Goal: Task Accomplishment & Management: Manage account settings

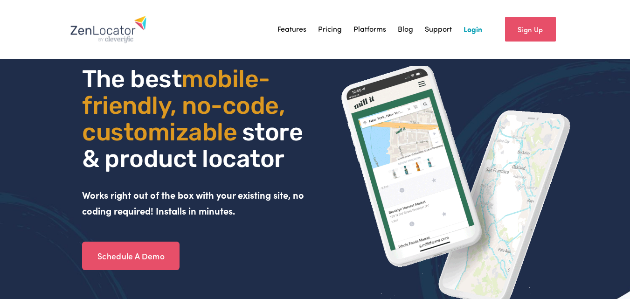
click at [482, 28] on link "Login" at bounding box center [473, 29] width 19 height 14
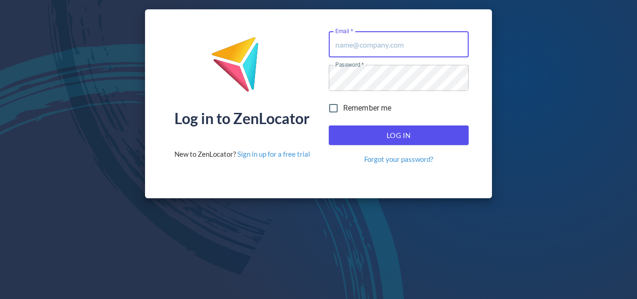
type input "[PERSON_NAME][EMAIL_ADDRESS][DOMAIN_NAME]"
click at [386, 136] on span "Log In" at bounding box center [398, 135] width 119 height 12
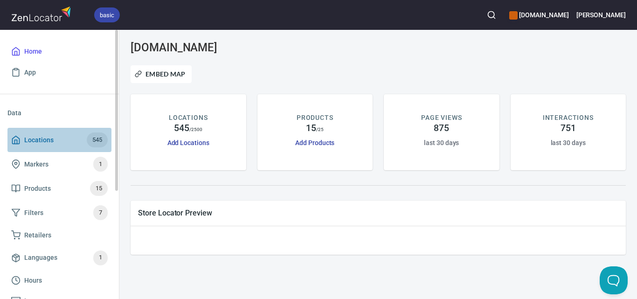
click at [71, 143] on span "Locations 545" at bounding box center [59, 139] width 97 height 15
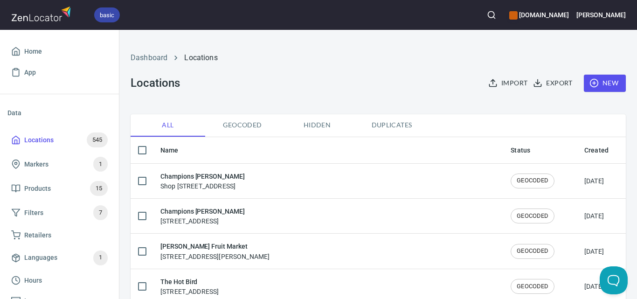
checkbox input "false"
click at [516, 15] on div "basic gippslandjersey.com.au Steve" at bounding box center [318, 15] width 637 height 30
click at [496, 16] on icon "button" at bounding box center [491, 14] width 9 height 9
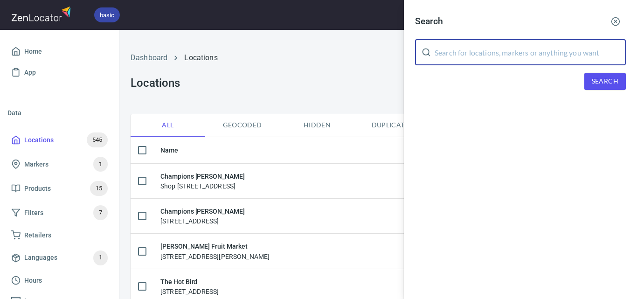
click at [529, 59] on input "text" at bounding box center [530, 52] width 191 height 26
paste input "[DOMAIN_NAME] Restaurant"
type input "[DOMAIN_NAME] Restaurant"
click at [601, 82] on span "Search" at bounding box center [605, 82] width 27 height 12
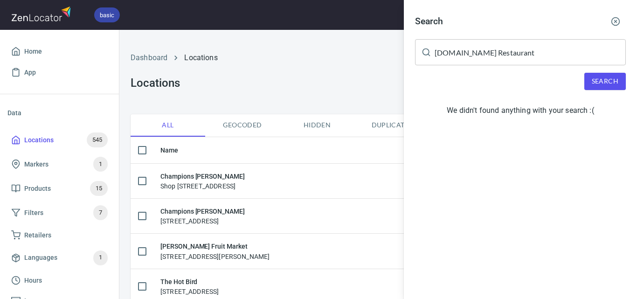
click at [616, 18] on circle "button" at bounding box center [616, 22] width 8 height 8
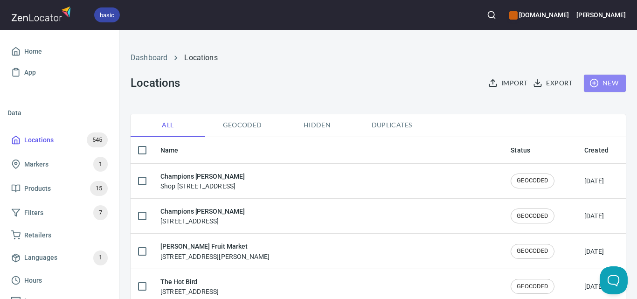
click at [608, 83] on span "New" at bounding box center [604, 83] width 27 height 12
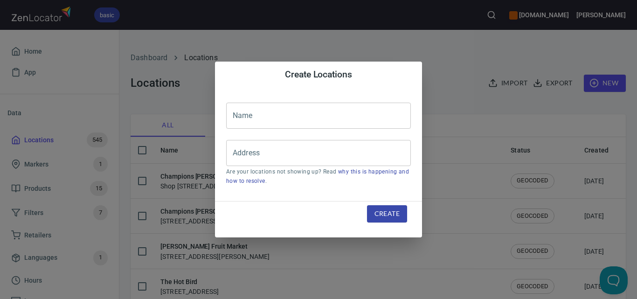
click at [284, 120] on input "text" at bounding box center [318, 116] width 185 height 26
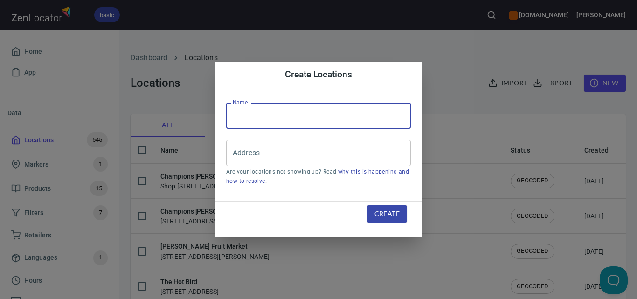
paste input "[DOMAIN_NAME] Restaurant"
type input "[DOMAIN_NAME] Restaurant"
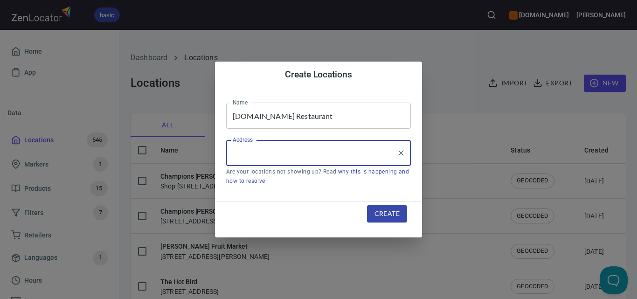
click at [284, 159] on input "Address" at bounding box center [311, 153] width 162 height 18
paste input "Shop 1, 68-70 Old Princes Hwy, Beaconsfield, VIC 3807"
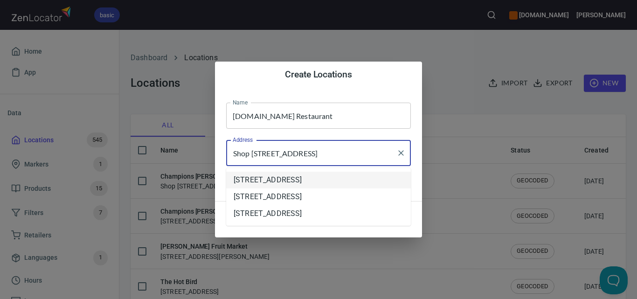
click at [377, 187] on li "[STREET_ADDRESS]" at bounding box center [318, 180] width 185 height 17
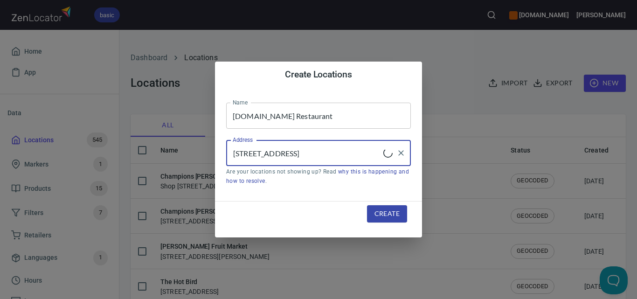
type input "[STREET_ADDRESS]"
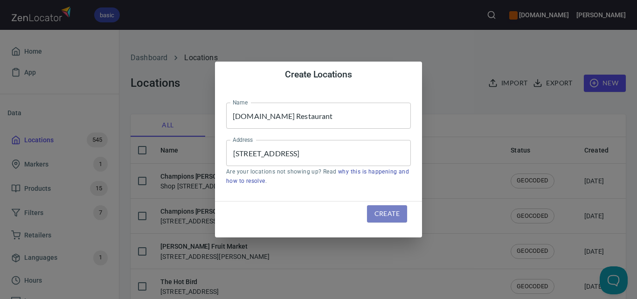
click at [392, 215] on span "Create" at bounding box center [386, 214] width 25 height 12
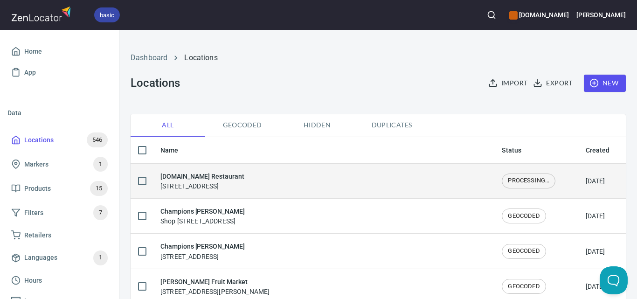
click at [510, 181] on span "PROCESSING..." at bounding box center [528, 180] width 53 height 9
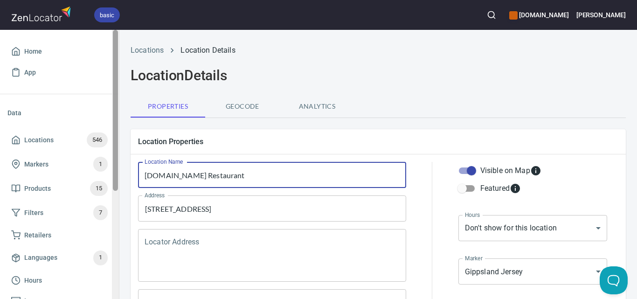
drag, startPoint x: 273, startPoint y: 181, endPoint x: 114, endPoint y: 173, distance: 159.2
click at [114, 173] on div "basic gippslandjersey.com.au Steve Home App Data Locations 546 Markers 1 Produc…" at bounding box center [318, 149] width 637 height 299
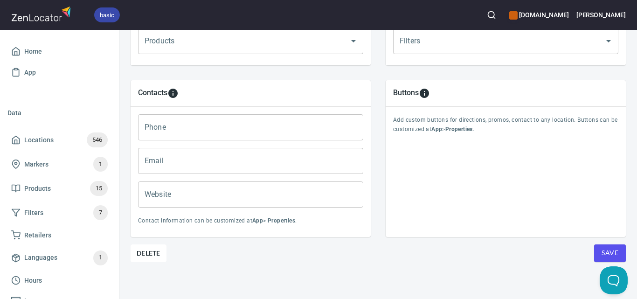
scroll to position [384, 0]
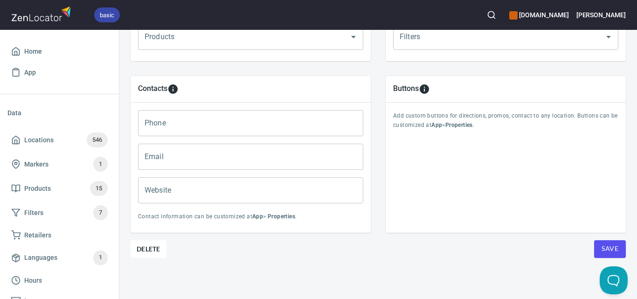
click at [201, 182] on input "Website" at bounding box center [250, 190] width 225 height 26
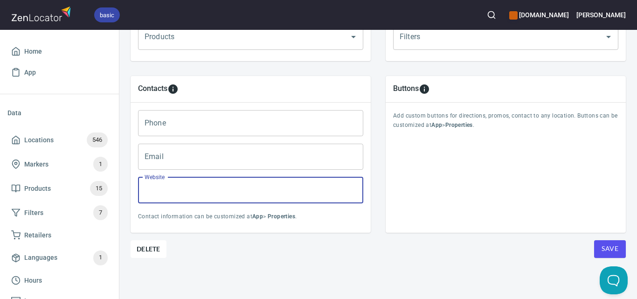
paste input "https://www.omyrestaurant.com.au/"
type input "https://www.omyrestaurant.com.au/"
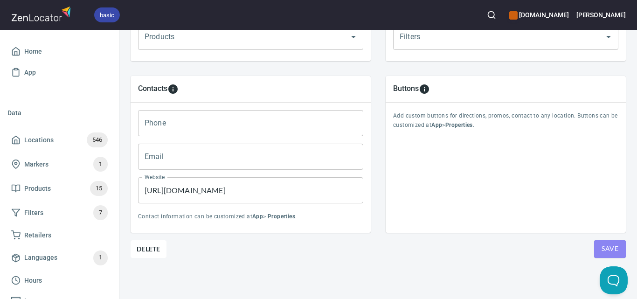
click at [607, 243] on span "Save" at bounding box center [610, 249] width 17 height 12
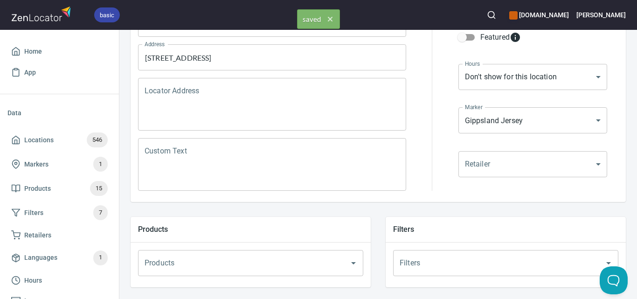
scroll to position [0, 0]
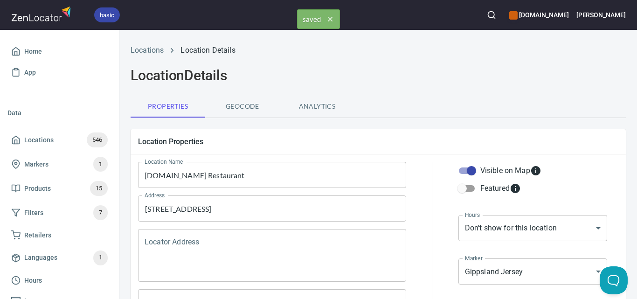
click at [137, 45] on li "Locations" at bounding box center [147, 50] width 33 height 11
click at [138, 47] on link "Locations" at bounding box center [147, 50] width 33 height 9
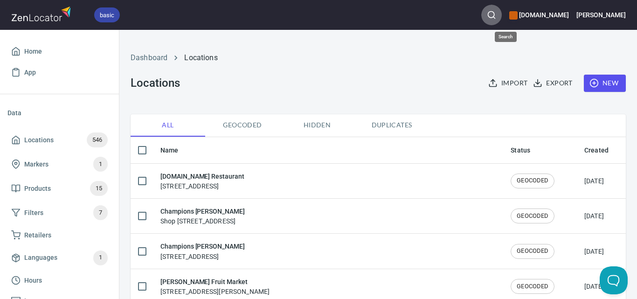
click at [496, 16] on icon "button" at bounding box center [491, 14] width 9 height 9
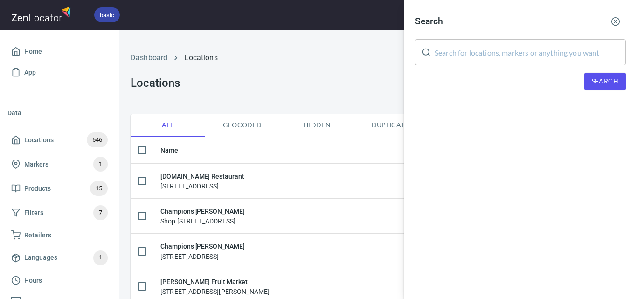
click at [525, 57] on input "text" at bounding box center [530, 52] width 191 height 26
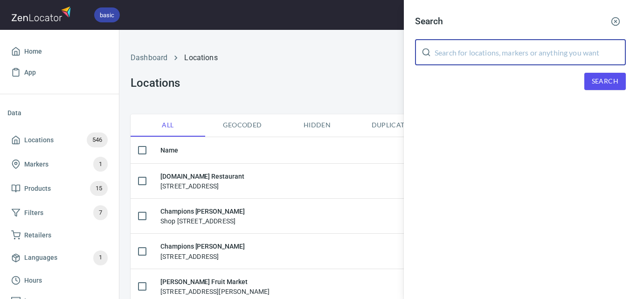
paste input "Tinker Tailor Cafe"
type input "Tinker Tailor Cafe"
click at [597, 77] on span "Search" at bounding box center [605, 82] width 27 height 12
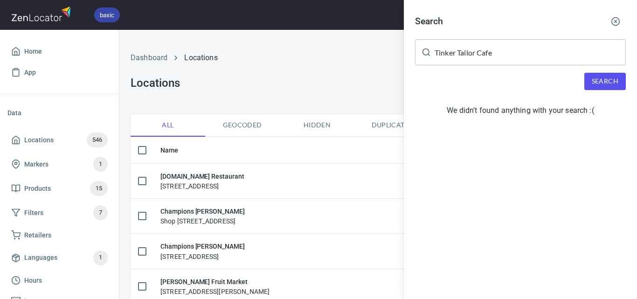
click at [615, 21] on line "button" at bounding box center [616, 22] width 2 height 2
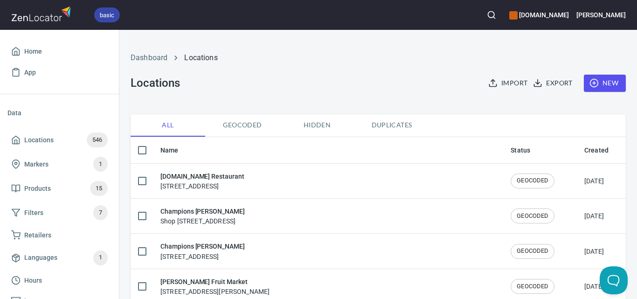
click at [599, 77] on button "New" at bounding box center [605, 83] width 42 height 17
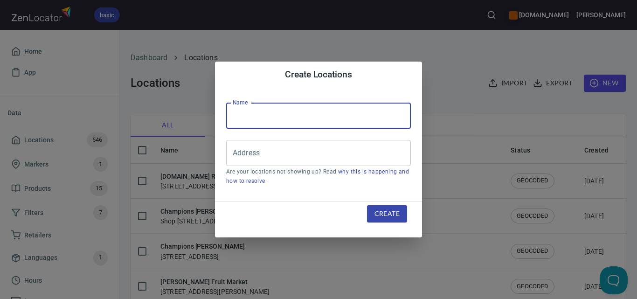
click at [303, 124] on input "text" at bounding box center [318, 116] width 185 height 26
paste input "Tinker Tailor Cafe"
type input "Tinker Tailor Cafe"
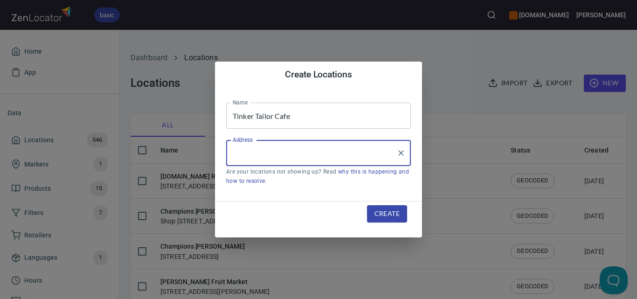
click at [298, 156] on input "Address" at bounding box center [311, 153] width 162 height 18
paste input "Tinker Tailor Cafe [STREET_ADDRESS]"
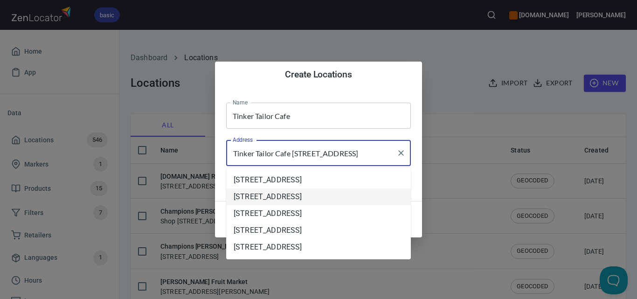
type input "Tinker Tailor Cafe [STREET_ADDRESS]"
click at [419, 199] on div "Name Tinker Tailor Cafe Name Address Tinker Tailor Cafe 286 Ferrars Street, Sou…" at bounding box center [318, 144] width 207 height 113
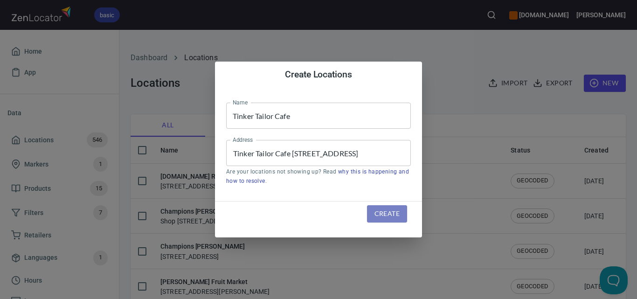
click at [397, 209] on span "Create" at bounding box center [386, 214] width 25 height 12
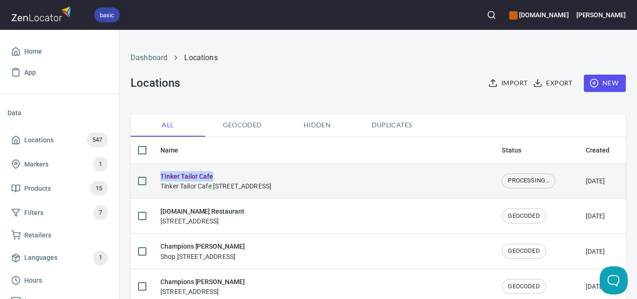
drag, startPoint x: 229, startPoint y: 175, endPoint x: 157, endPoint y: 172, distance: 72.4
click at [157, 172] on td "Tinker Tailor Cafe Tinker Tailor Cafe 286 Ferrars Street, South melbourne, VIC …" at bounding box center [323, 180] width 341 height 35
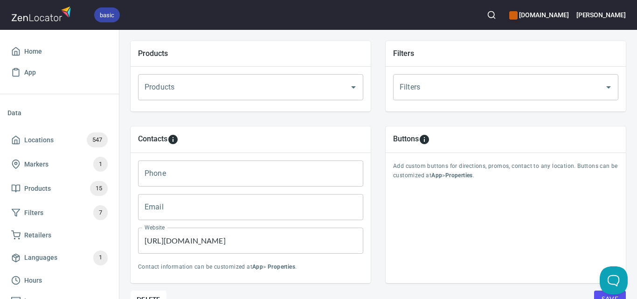
scroll to position [384, 0]
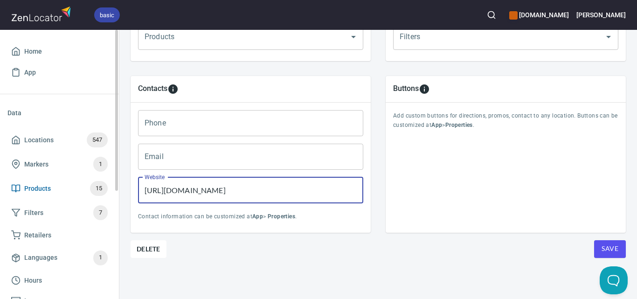
drag, startPoint x: 321, startPoint y: 187, endPoint x: 110, endPoint y: 187, distance: 211.3
click at [110, 187] on div "basic gippslandjersey.com.au Steve Home App Data Locations 547 Markers 1 Produc…" at bounding box center [318, 149] width 637 height 299
click at [607, 244] on span "Save" at bounding box center [610, 249] width 17 height 12
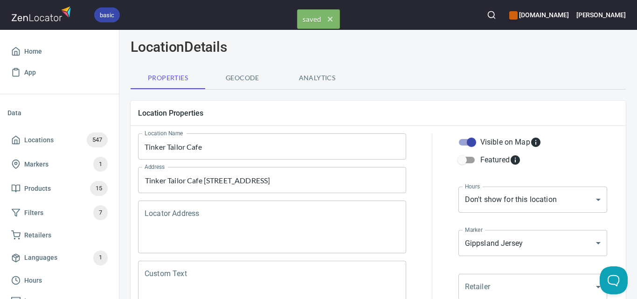
scroll to position [0, 0]
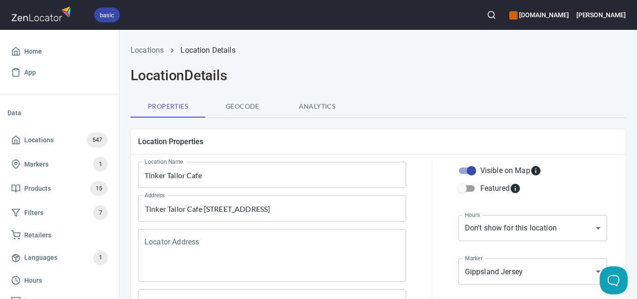
click at [623, 197] on div "Location Properties Location Name Tinker Tailor Cafe Location Name Address Tink…" at bounding box center [378, 241] width 510 height 239
click at [146, 52] on link "Locations" at bounding box center [147, 50] width 33 height 9
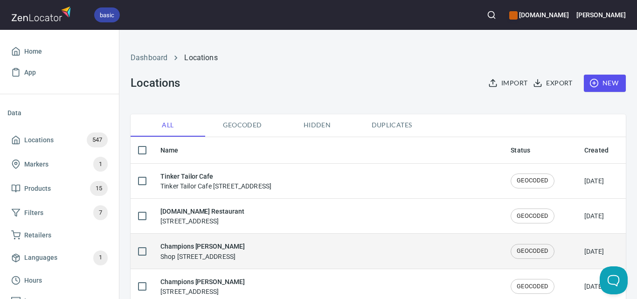
scroll to position [280, 0]
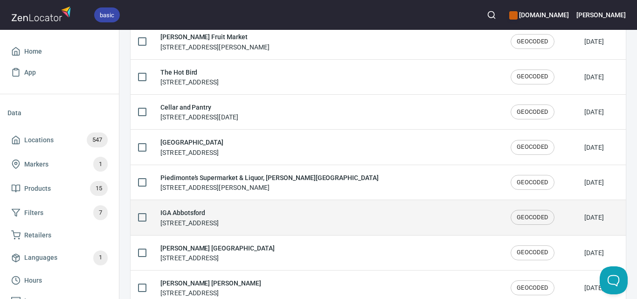
click at [522, 217] on span "GEOCODED" at bounding box center [532, 217] width 43 height 9
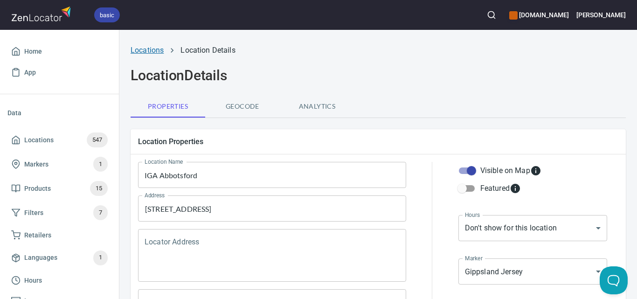
click at [155, 49] on link "Locations" at bounding box center [147, 50] width 33 height 9
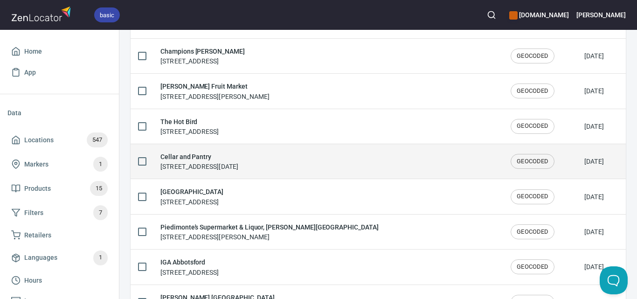
scroll to position [233, 0]
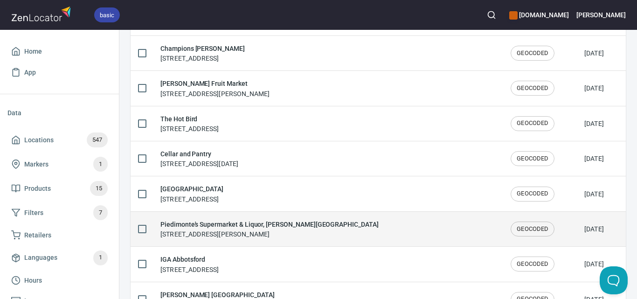
click at [297, 235] on div "Piedimonte's Supermarket & Liquor, Pascoe Vale South 366-368 Bell Street, Pasco…" at bounding box center [269, 229] width 218 height 20
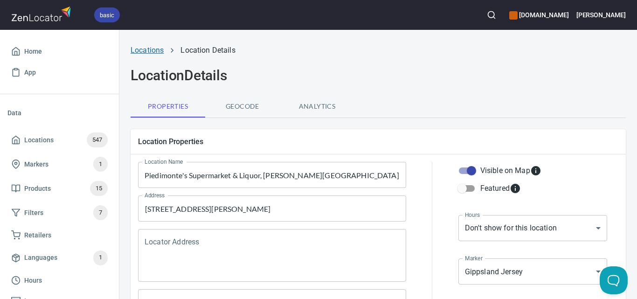
click at [133, 48] on link "Locations" at bounding box center [147, 50] width 33 height 9
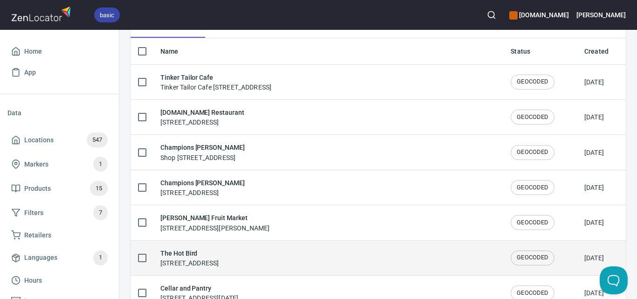
scroll to position [187, 0]
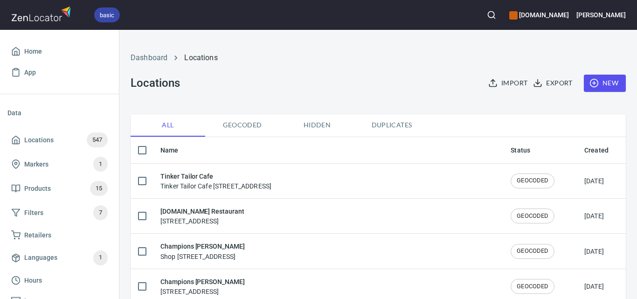
checkbox input "false"
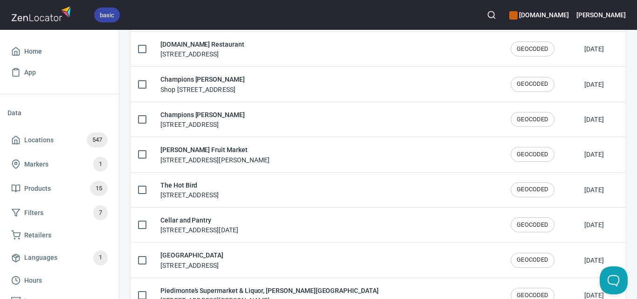
scroll to position [326, 0]
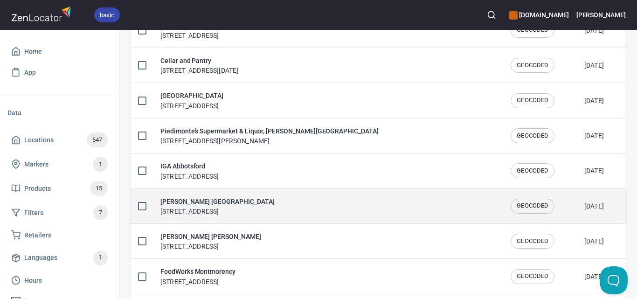
click at [511, 207] on span "GEOCODED" at bounding box center [532, 205] width 43 height 9
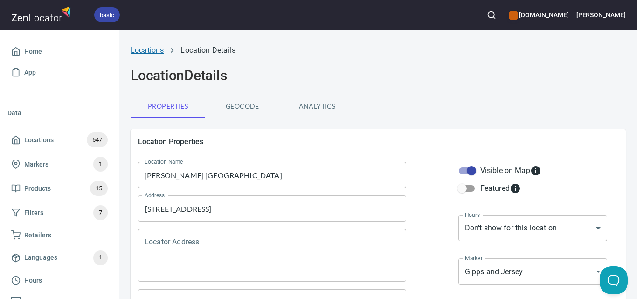
click at [150, 50] on link "Locations" at bounding box center [147, 50] width 33 height 9
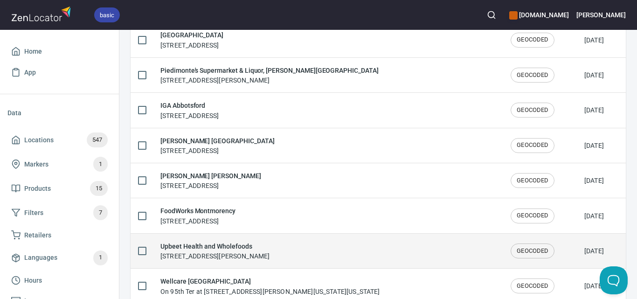
scroll to position [373, 0]
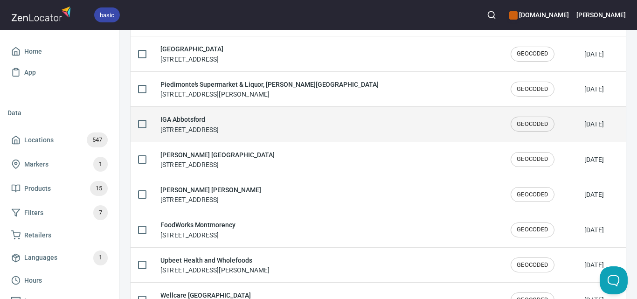
click at [511, 126] on span "GEOCODED" at bounding box center [532, 124] width 43 height 9
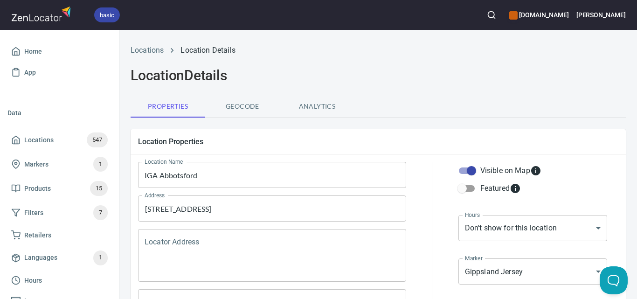
click at [146, 55] on li "Locations" at bounding box center [147, 50] width 33 height 11
click at [148, 50] on link "Locations" at bounding box center [147, 50] width 33 height 9
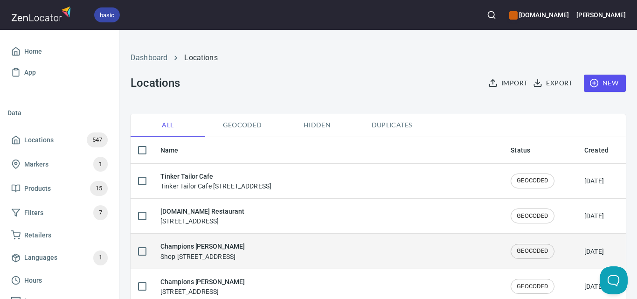
click at [511, 249] on span "GEOCODED" at bounding box center [532, 251] width 43 height 9
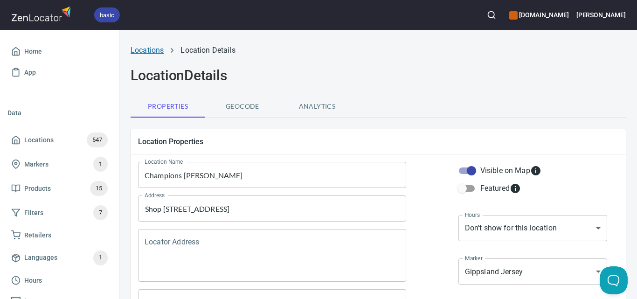
click at [156, 53] on link "Locations" at bounding box center [147, 50] width 33 height 9
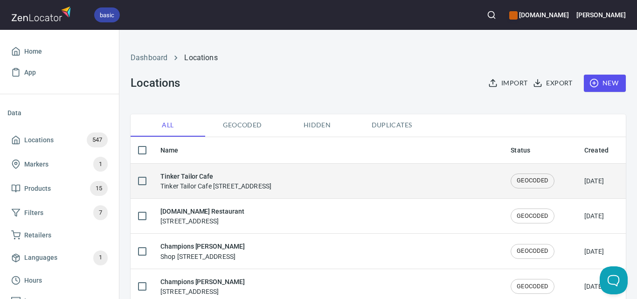
click at [511, 180] on span "GEOCODED" at bounding box center [532, 180] width 43 height 9
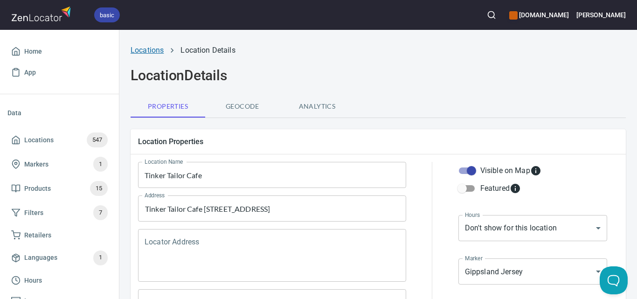
click at [157, 49] on link "Locations" at bounding box center [147, 50] width 33 height 9
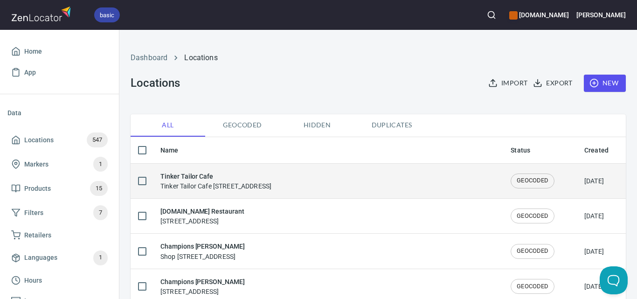
click at [511, 180] on span "GEOCODED" at bounding box center [532, 180] width 43 height 9
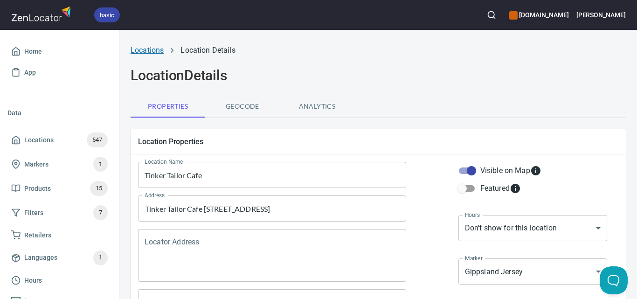
click at [152, 50] on link "Locations" at bounding box center [147, 50] width 33 height 9
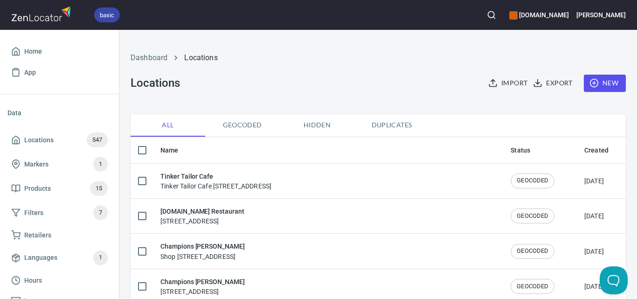
checkbox input "false"
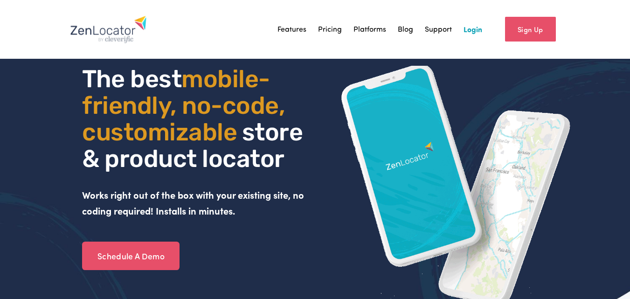
click at [484, 30] on div "Sign Up" at bounding box center [521, 30] width 78 height 34
click at [473, 28] on link "Login" at bounding box center [473, 29] width 19 height 14
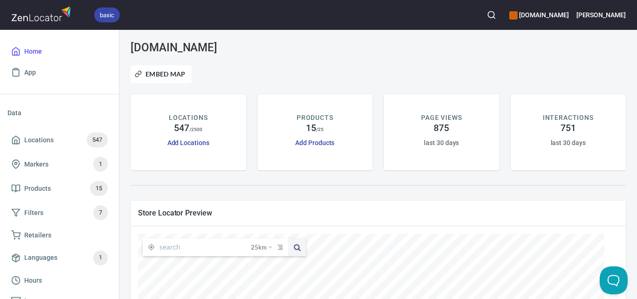
click at [185, 244] on input "text" at bounding box center [204, 247] width 91 height 18
paste input "The Shearing Shed [PERSON_NAME][GEOGRAPHIC_DATA]"
type input "The Shearing Shed [PERSON_NAME][GEOGRAPHIC_DATA]"
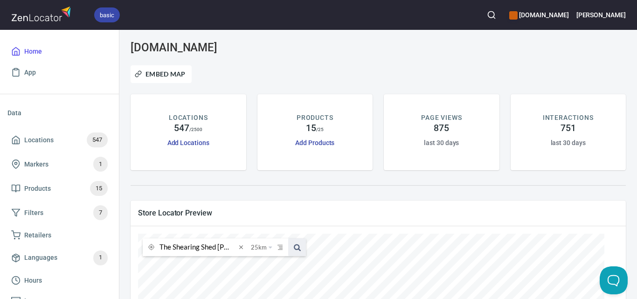
click at [300, 249] on span at bounding box center [297, 247] width 18 height 18
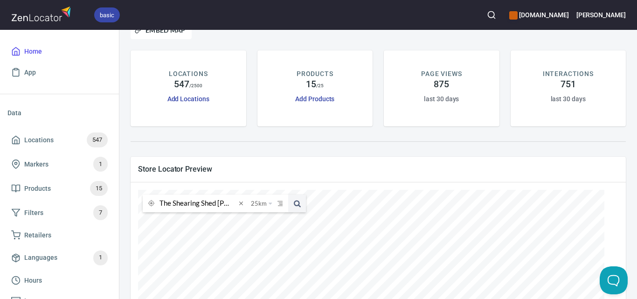
scroll to position [187, 0]
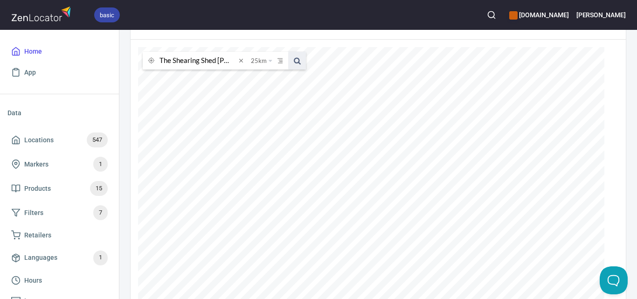
click at [299, 62] on span at bounding box center [297, 61] width 18 height 18
click at [494, 15] on circle "button" at bounding box center [491, 15] width 6 height 6
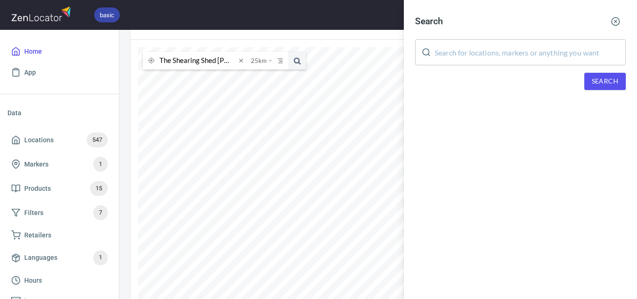
click at [506, 57] on input "text" at bounding box center [530, 52] width 191 height 26
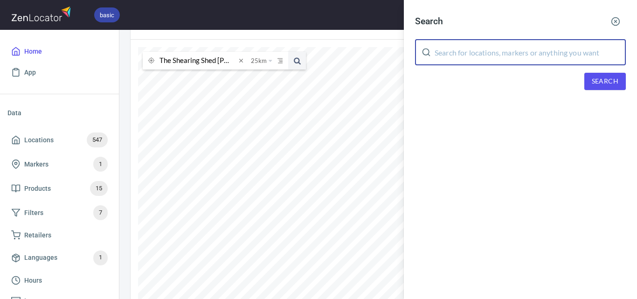
paste input "The Shearing Shed [PERSON_NAME][GEOGRAPHIC_DATA]"
type input "The Shearing Shed [PERSON_NAME][GEOGRAPHIC_DATA]"
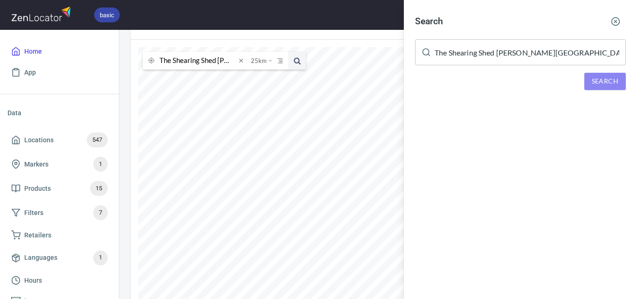
click at [598, 81] on span "Search" at bounding box center [605, 82] width 27 height 12
click at [63, 141] on div at bounding box center [318, 149] width 637 height 299
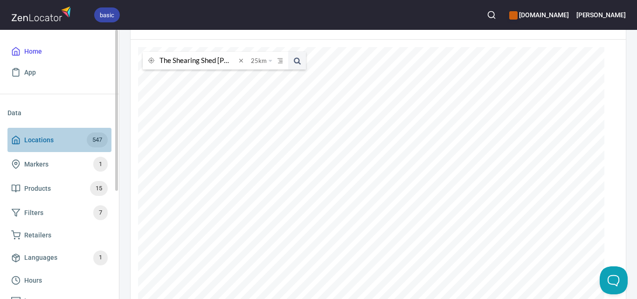
click at [68, 135] on span "Locations 547" at bounding box center [59, 139] width 97 height 15
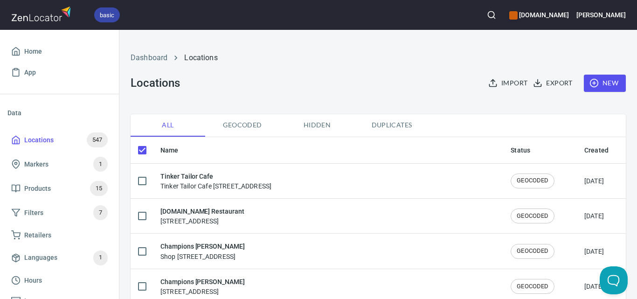
checkbox input "false"
click at [593, 76] on button "New" at bounding box center [605, 83] width 42 height 17
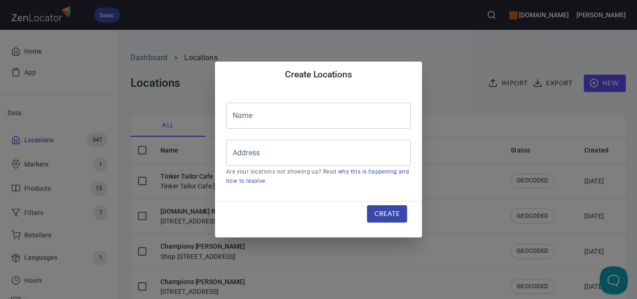
click at [331, 118] on input "text" at bounding box center [318, 116] width 185 height 26
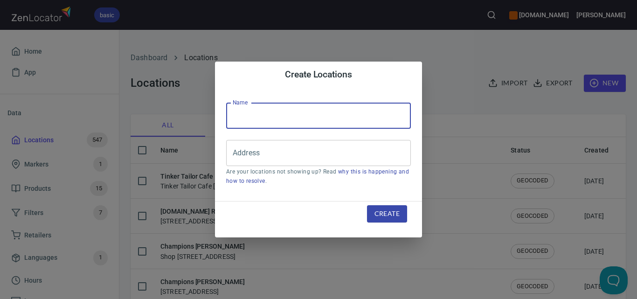
paste input "The Shearing Shed [PERSON_NAME][GEOGRAPHIC_DATA]"
type input "The Shearing Shed [PERSON_NAME][GEOGRAPHIC_DATA]"
click at [256, 148] on input "Address" at bounding box center [311, 153] width 162 height 18
paste input "[STREET_ADDRESS]"
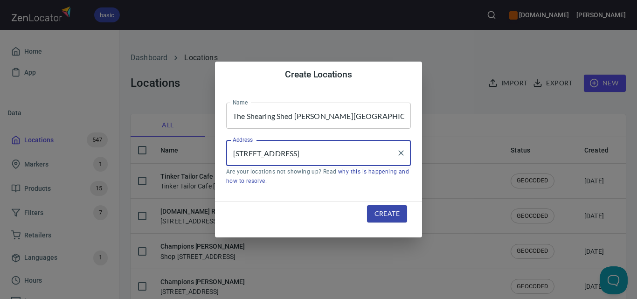
type input "[STREET_ADDRESS]"
click at [375, 210] on span "Create" at bounding box center [386, 214] width 25 height 12
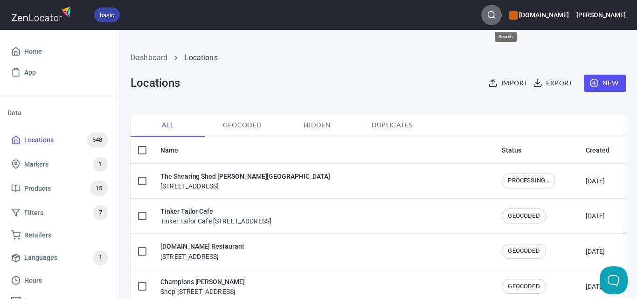
click at [502, 7] on button "button" at bounding box center [491, 15] width 21 height 21
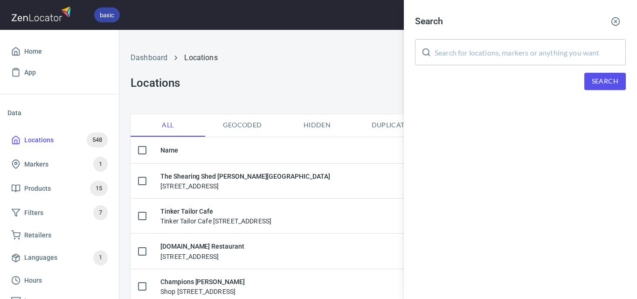
click at [516, 55] on input "text" at bounding box center [530, 52] width 191 height 26
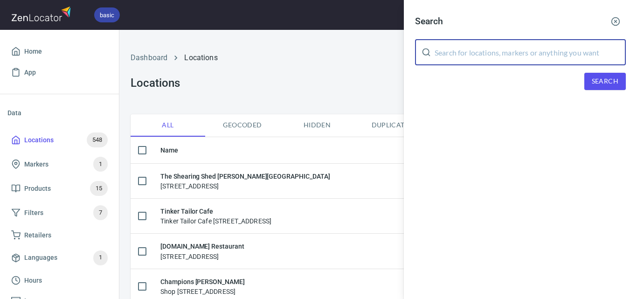
paste input "[PERSON_NAME] Breakfast & Lunch Bar & Coffee"
type input "[PERSON_NAME] Breakfast & Lunch Bar & Coffee"
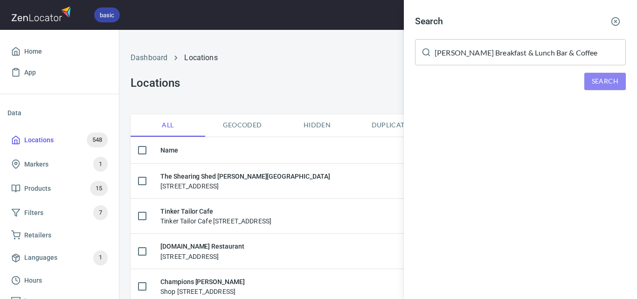
click at [599, 82] on span "Search" at bounding box center [605, 82] width 27 height 12
click at [614, 14] on button "button" at bounding box center [615, 21] width 21 height 21
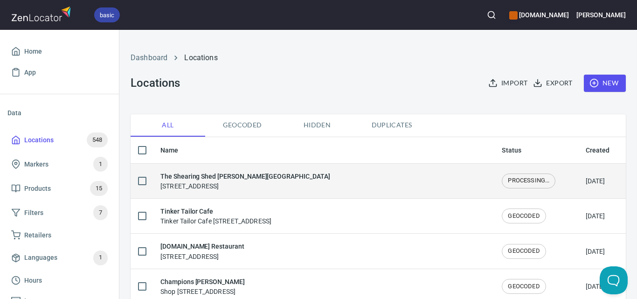
click at [502, 185] on span "PROCESSING..." at bounding box center [528, 180] width 53 height 9
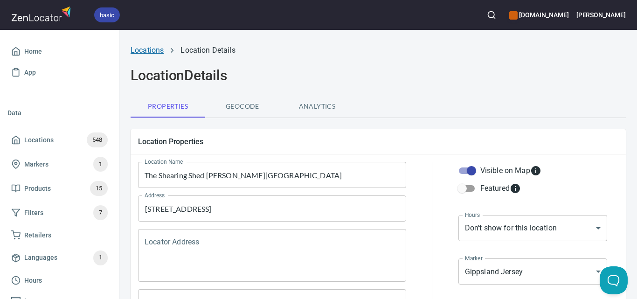
click at [154, 52] on link "Locations" at bounding box center [147, 50] width 33 height 9
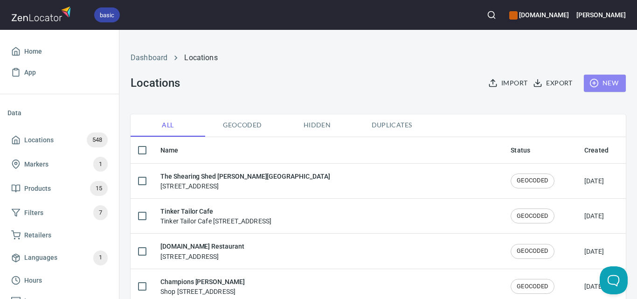
click at [598, 80] on span "New" at bounding box center [604, 83] width 27 height 12
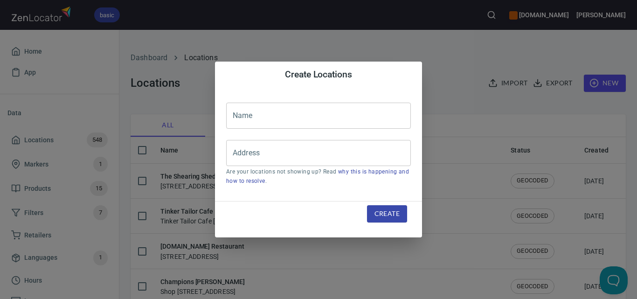
click at [346, 118] on input "text" at bounding box center [318, 116] width 185 height 26
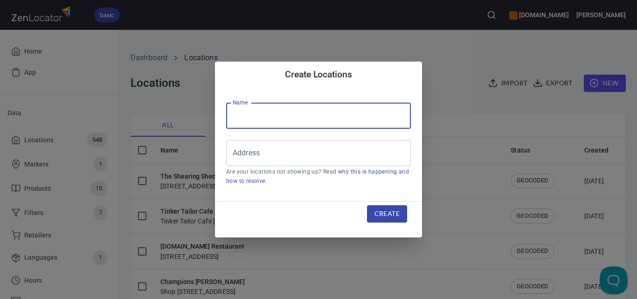
paste input "[PERSON_NAME] Breakfast & Lunch Bar & Coffee"
type input "[PERSON_NAME] Breakfast & Lunch Bar & Coffee"
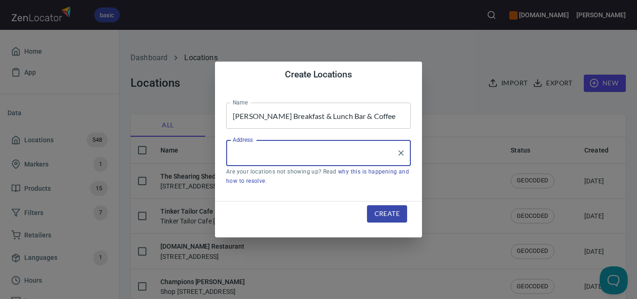
click at [347, 160] on input "Address" at bounding box center [311, 153] width 162 height 18
paste input "[STREET_ADDRESS]"
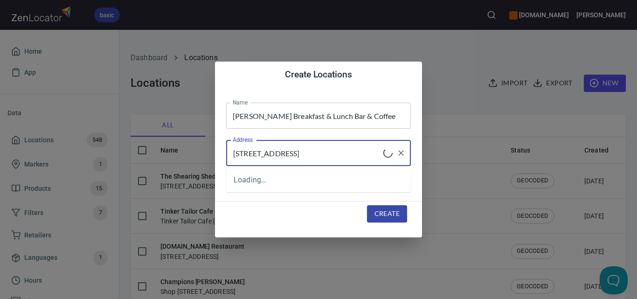
type input "[STREET_ADDRESS]"
click at [379, 214] on span "Create" at bounding box center [386, 214] width 25 height 12
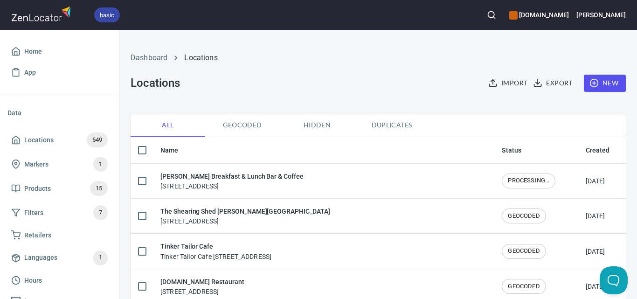
click at [496, 14] on icon "button" at bounding box center [491, 14] width 9 height 9
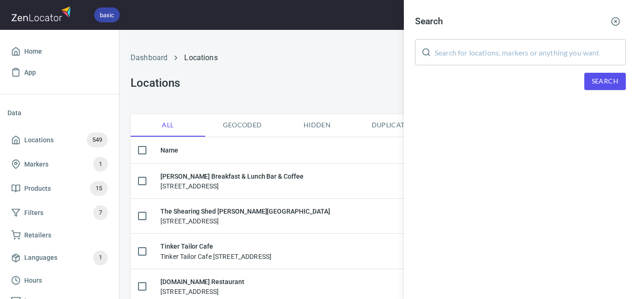
click at [492, 49] on input "text" at bounding box center [530, 52] width 191 height 26
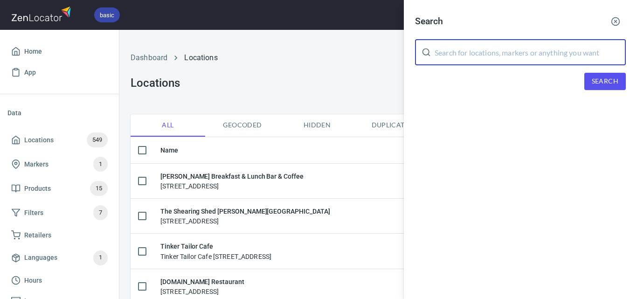
paste input "[PERSON_NAME]"
type input "[PERSON_NAME]"
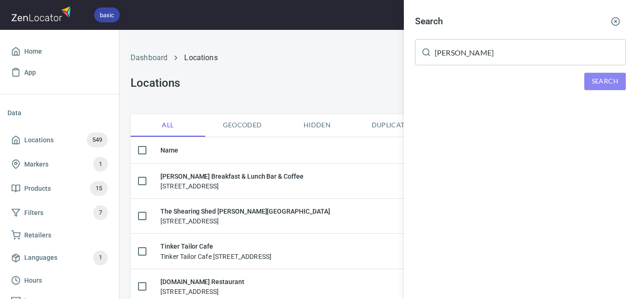
click at [603, 77] on span "Search" at bounding box center [605, 82] width 27 height 12
click at [616, 21] on icon "button" at bounding box center [615, 21] width 9 height 9
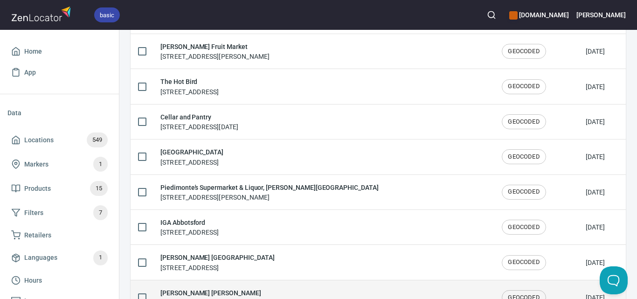
scroll to position [326, 0]
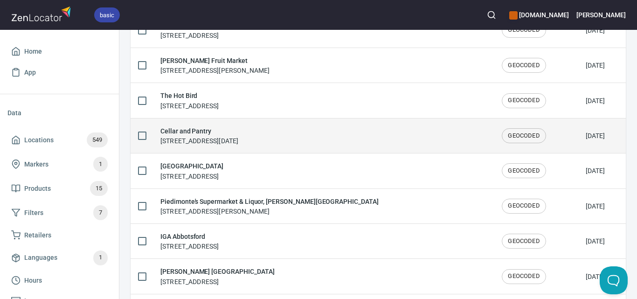
drag, startPoint x: 201, startPoint y: 130, endPoint x: 183, endPoint y: 129, distance: 17.8
click at [183, 129] on h6 "Cellar and Pantry" at bounding box center [199, 131] width 78 height 10
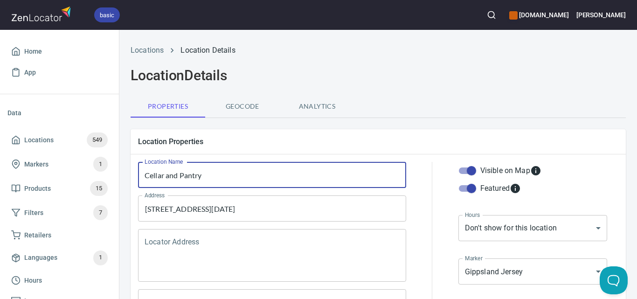
drag, startPoint x: 219, startPoint y: 175, endPoint x: 138, endPoint y: 178, distance: 81.2
click at [138, 178] on div "Location Name Cellar and Pantry Location Name" at bounding box center [272, 175] width 276 height 34
click at [143, 53] on link "Locations" at bounding box center [147, 50] width 33 height 9
